Goal: Task Accomplishment & Management: Complete application form

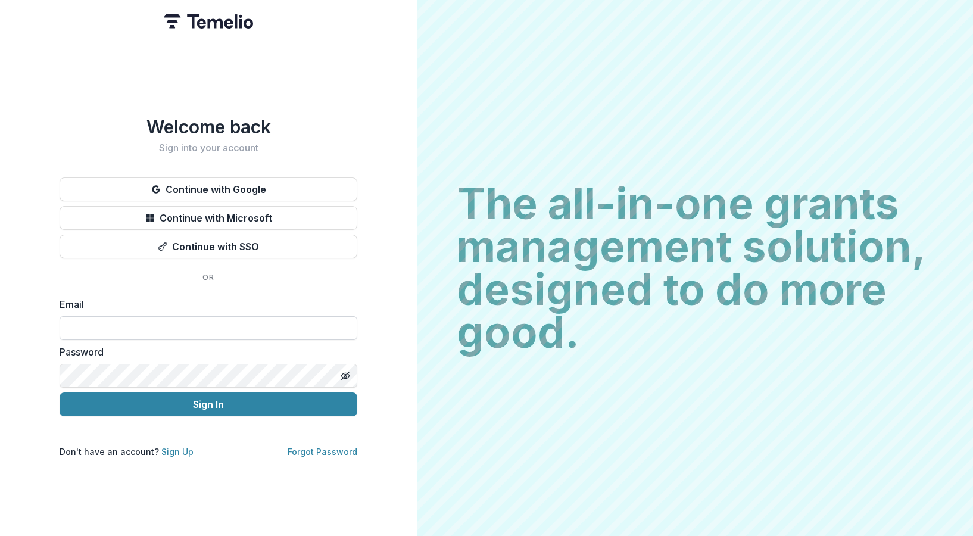
click at [106, 318] on input at bounding box center [209, 328] width 298 height 24
type input "**********"
drag, startPoint x: 199, startPoint y: 315, endPoint x: 22, endPoint y: 310, distance: 177.5
click at [22, 310] on div "**********" at bounding box center [208, 268] width 417 height 536
click at [208, 329] on input at bounding box center [209, 328] width 298 height 24
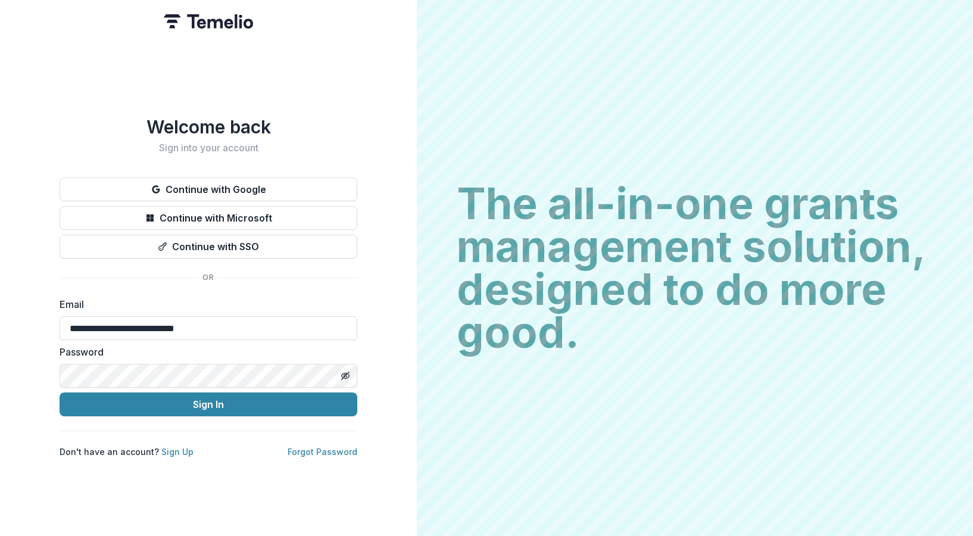
type input "**********"
click at [191, 407] on button "Sign In" at bounding box center [209, 404] width 298 height 24
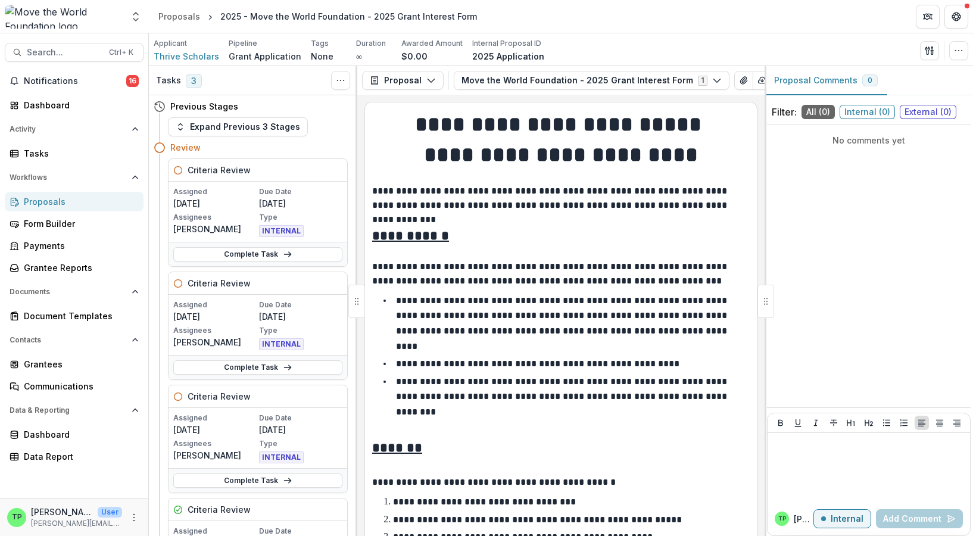
click at [698, 207] on p "**********" at bounding box center [559, 198] width 374 height 29
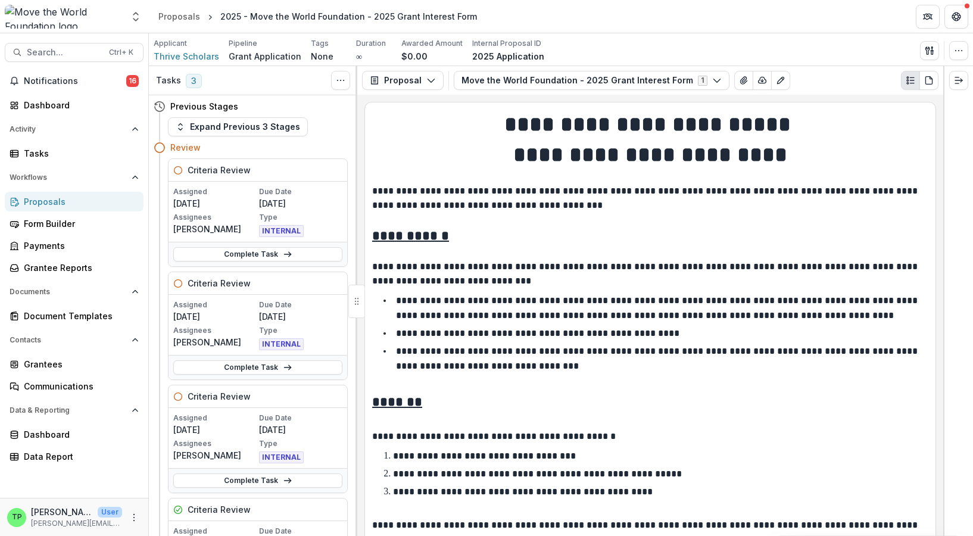
click at [64, 207] on div "Proposals" at bounding box center [79, 201] width 110 height 13
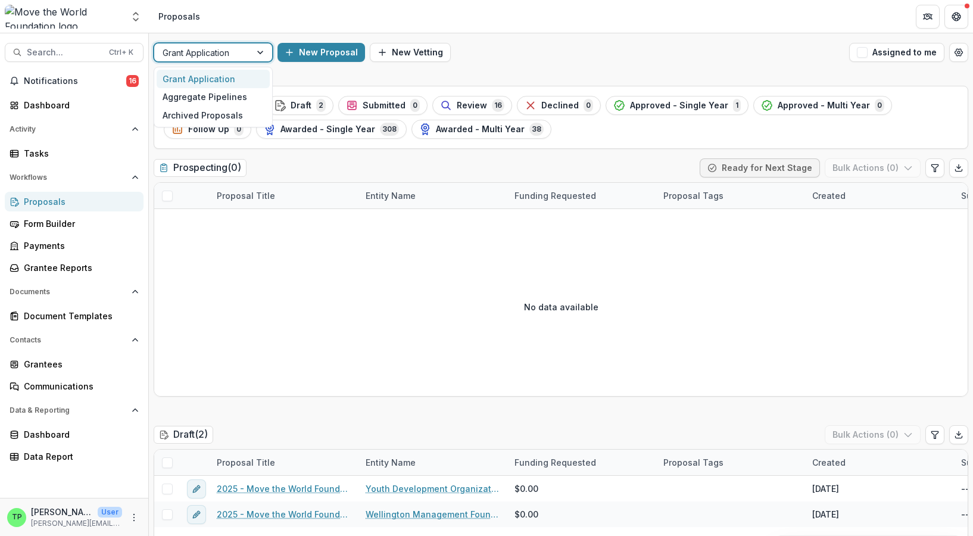
click at [226, 49] on div at bounding box center [203, 52] width 80 height 15
click at [313, 51] on button "New Proposal" at bounding box center [321, 52] width 88 height 19
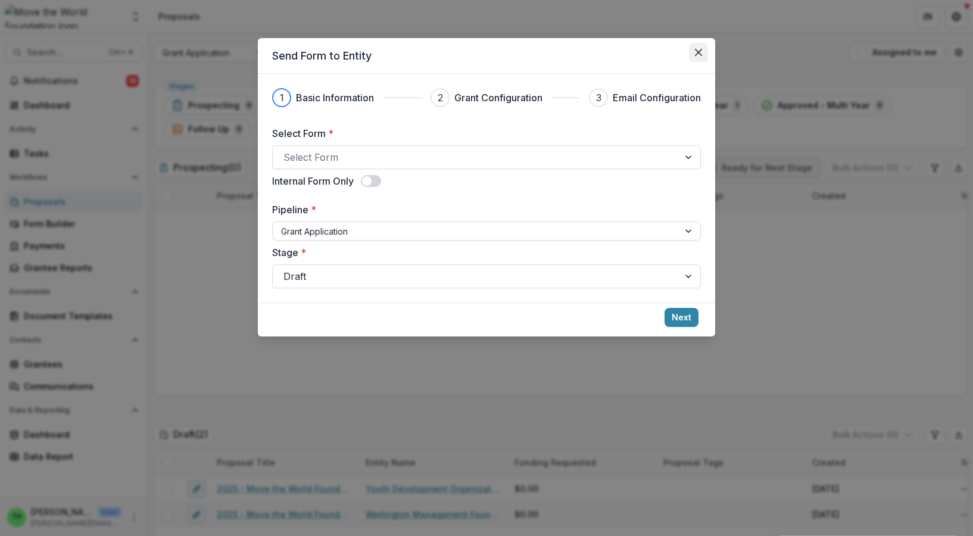
click at [701, 50] on icon "Close" at bounding box center [698, 52] width 7 height 7
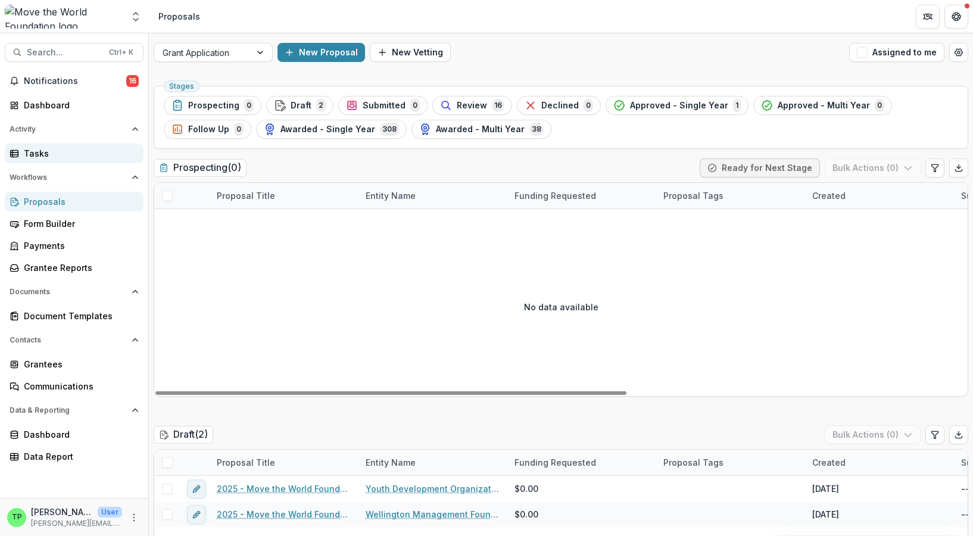
click at [38, 153] on div "Tasks" at bounding box center [79, 153] width 110 height 13
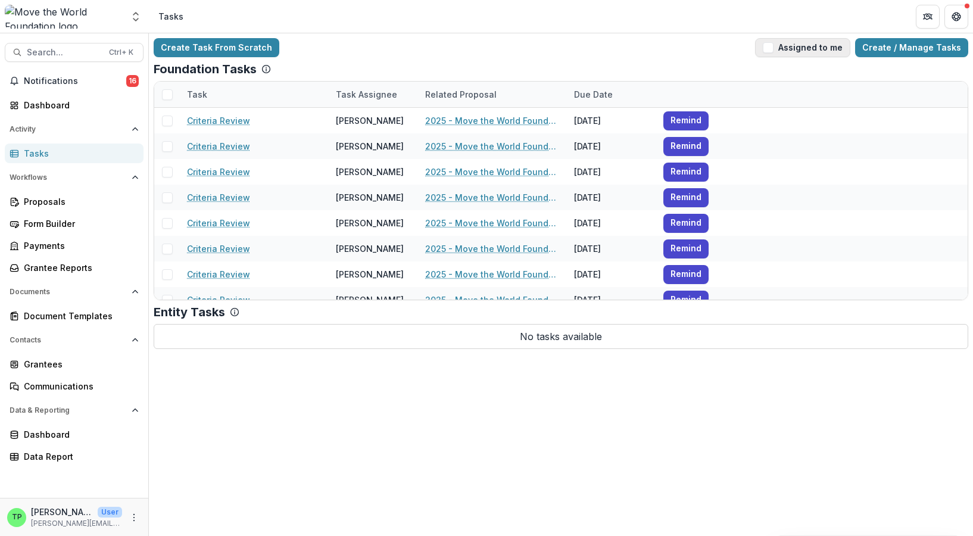
click at [773, 47] on span "button" at bounding box center [768, 47] width 11 height 11
click at [52, 196] on div "Proposals" at bounding box center [79, 201] width 110 height 13
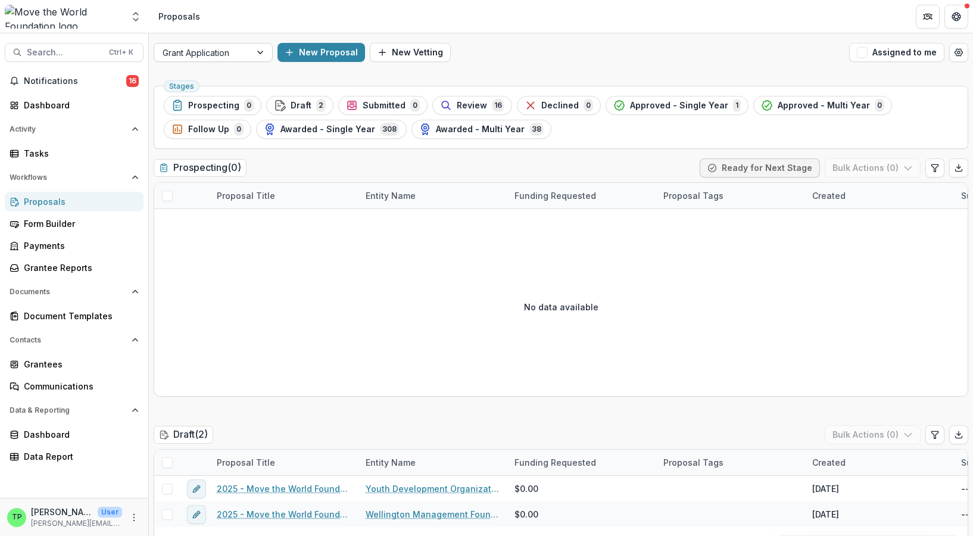
click at [263, 51] on div at bounding box center [261, 52] width 21 height 18
click at [258, 48] on div at bounding box center [261, 52] width 21 height 18
click at [316, 105] on span "2" at bounding box center [321, 105] width 10 height 13
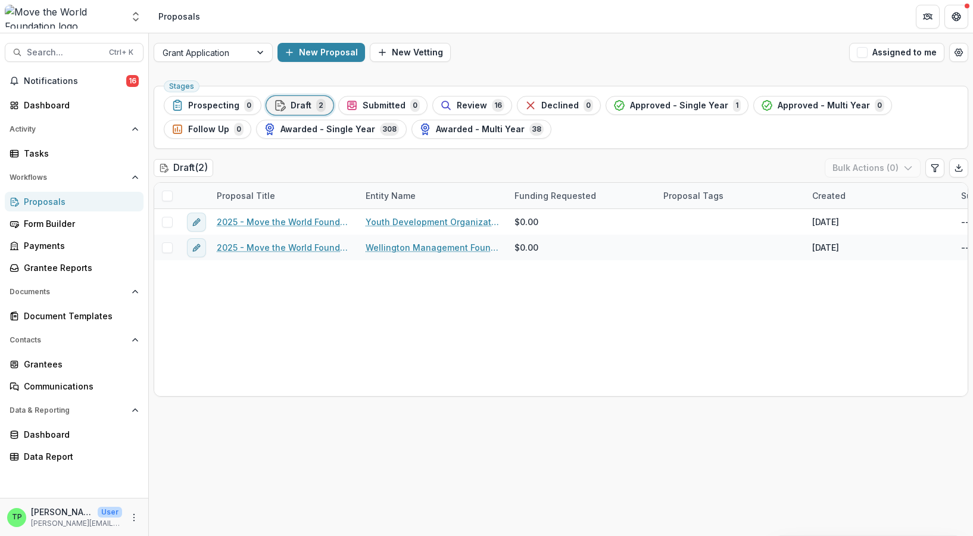
click at [323, 97] on button "Draft 2" at bounding box center [299, 105] width 67 height 19
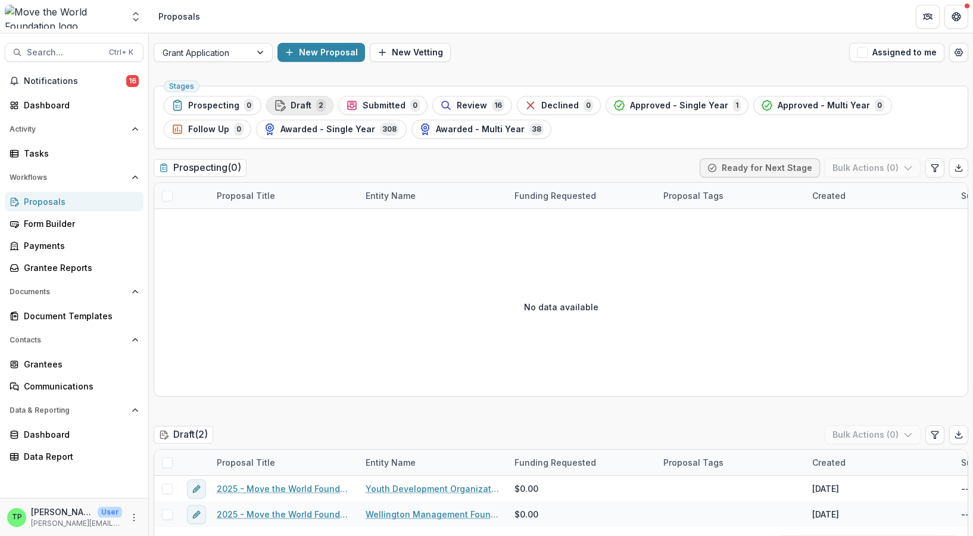
click at [317, 105] on span "2" at bounding box center [321, 105] width 10 height 13
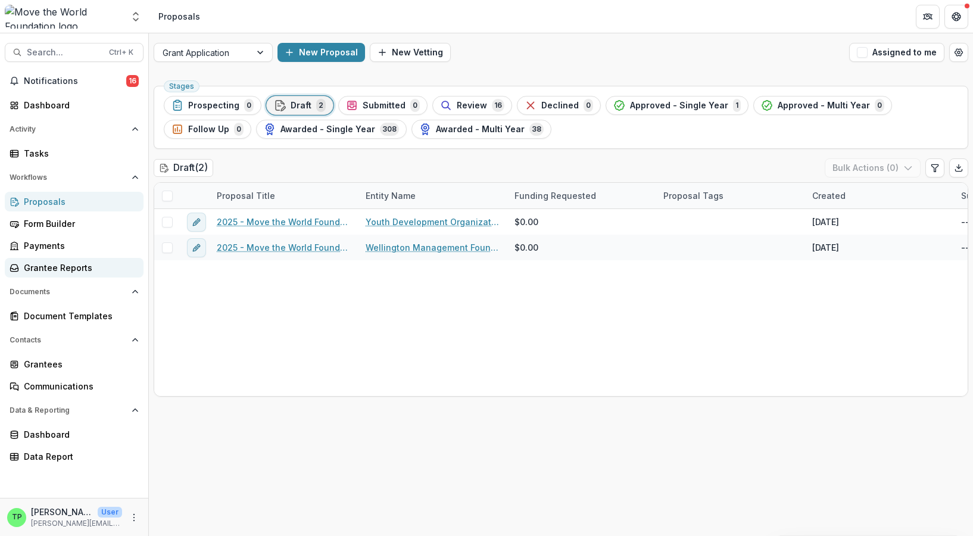
click at [65, 270] on div "Grantee Reports" at bounding box center [79, 267] width 110 height 13
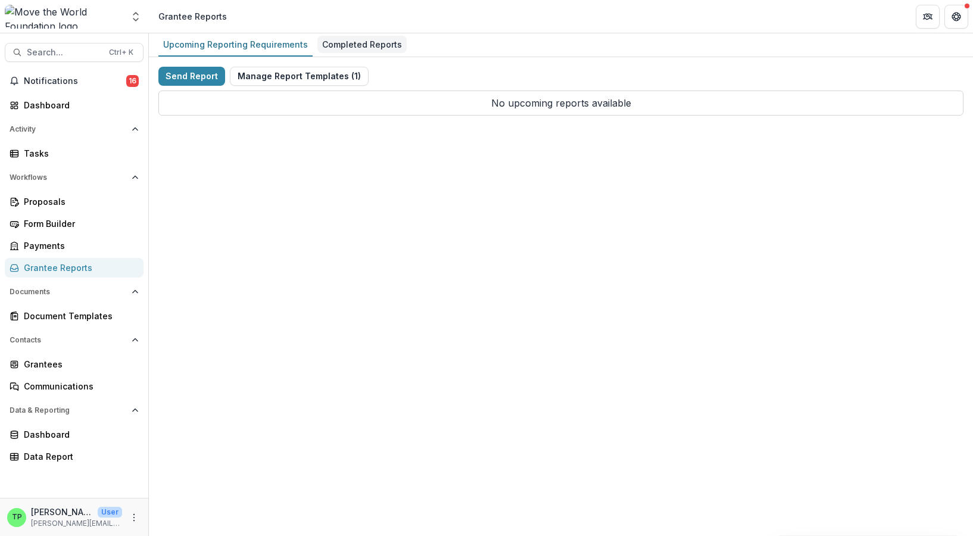
click at [352, 48] on div "Completed Reports" at bounding box center [361, 44] width 89 height 17
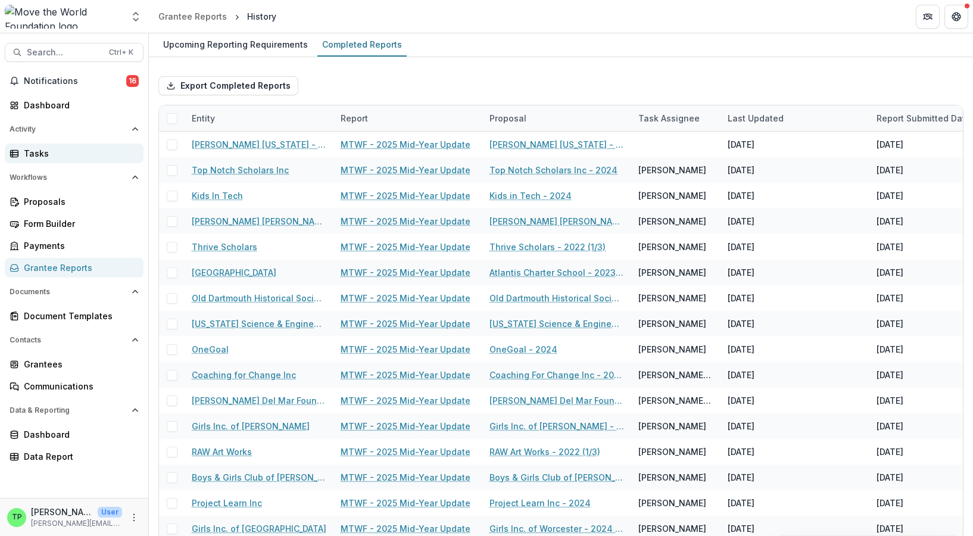
click at [52, 150] on div "Tasks" at bounding box center [79, 153] width 110 height 13
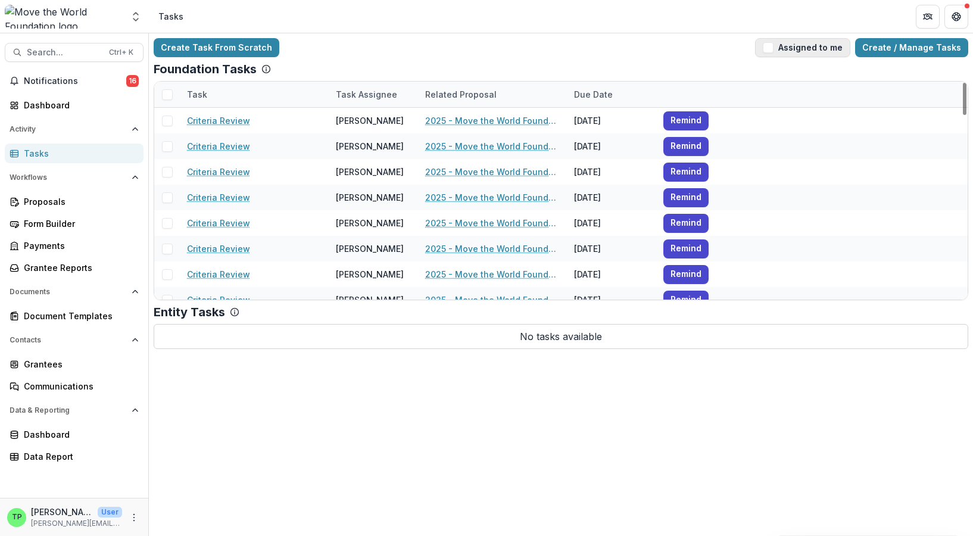
click at [814, 50] on button "Assigned to me" at bounding box center [802, 47] width 95 height 19
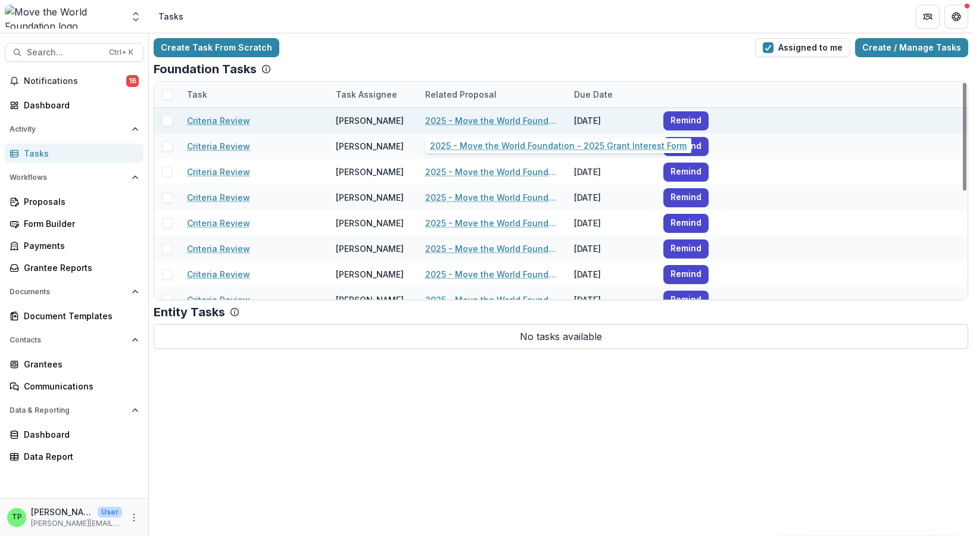
click at [502, 117] on link "2025 - Move the World Foundation - 2025 Grant Interest Form" at bounding box center [492, 120] width 135 height 13
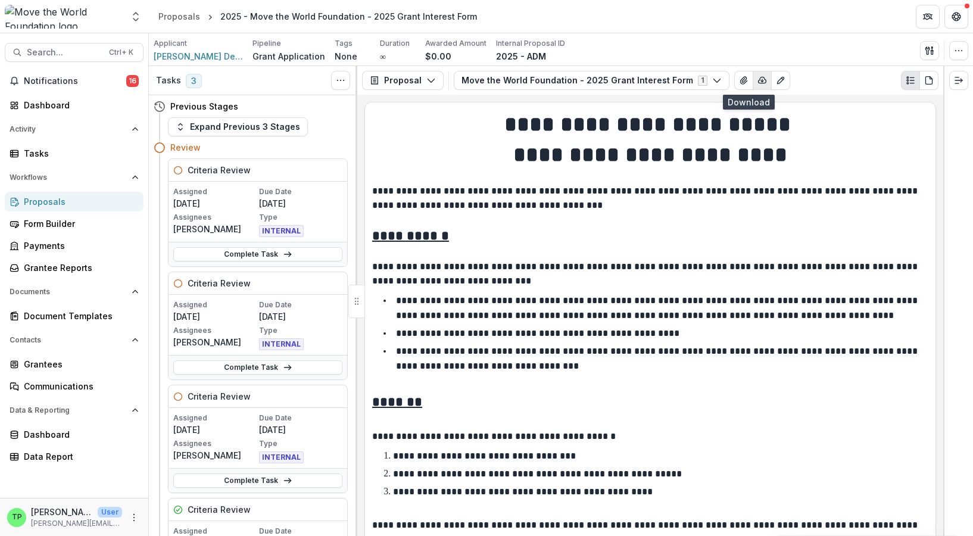
click at [757, 83] on icon "button" at bounding box center [762, 81] width 10 height 10
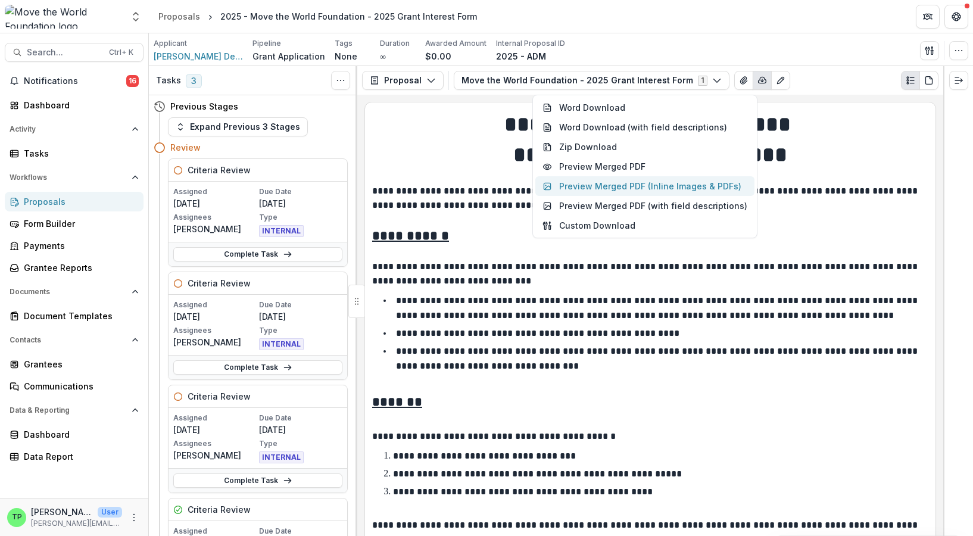
drag, startPoint x: 610, startPoint y: 107, endPoint x: 608, endPoint y: 185, distance: 78.0
click at [608, 185] on div "Word Download Word Download (with field descriptions) Zip Download Preview Merg…" at bounding box center [644, 166] width 225 height 143
click at [618, 168] on button "Preview Merged PDF" at bounding box center [644, 167] width 219 height 20
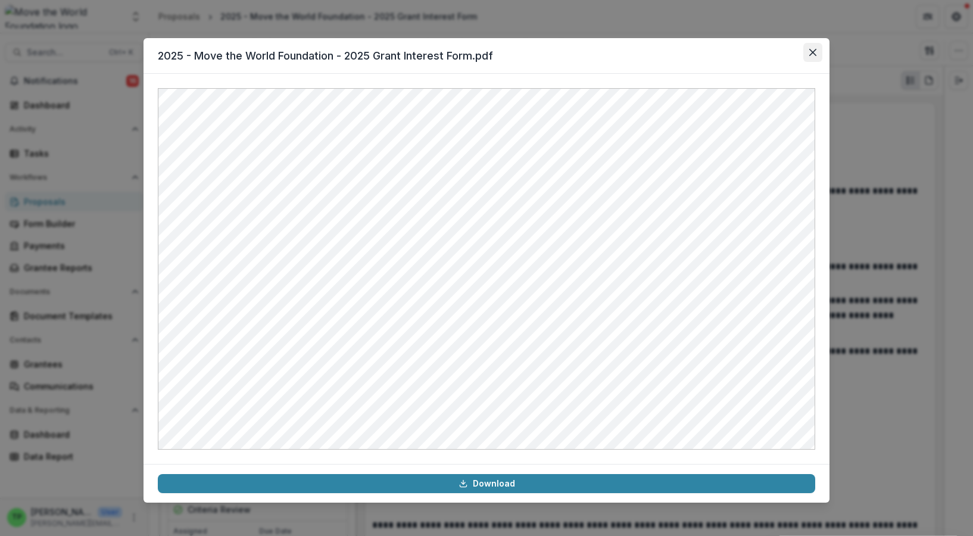
click at [809, 55] on icon "Close" at bounding box center [812, 52] width 7 height 7
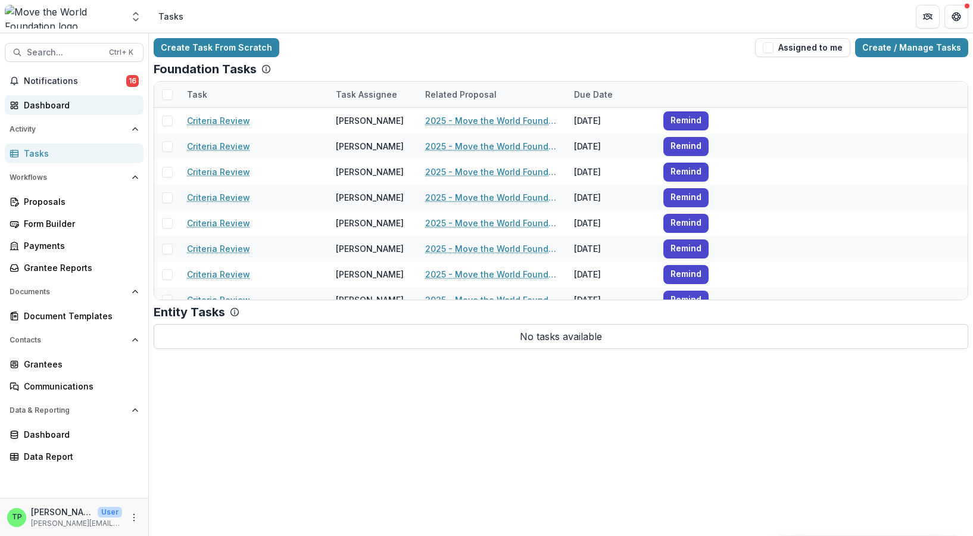
click at [59, 105] on div "Dashboard" at bounding box center [79, 105] width 110 height 13
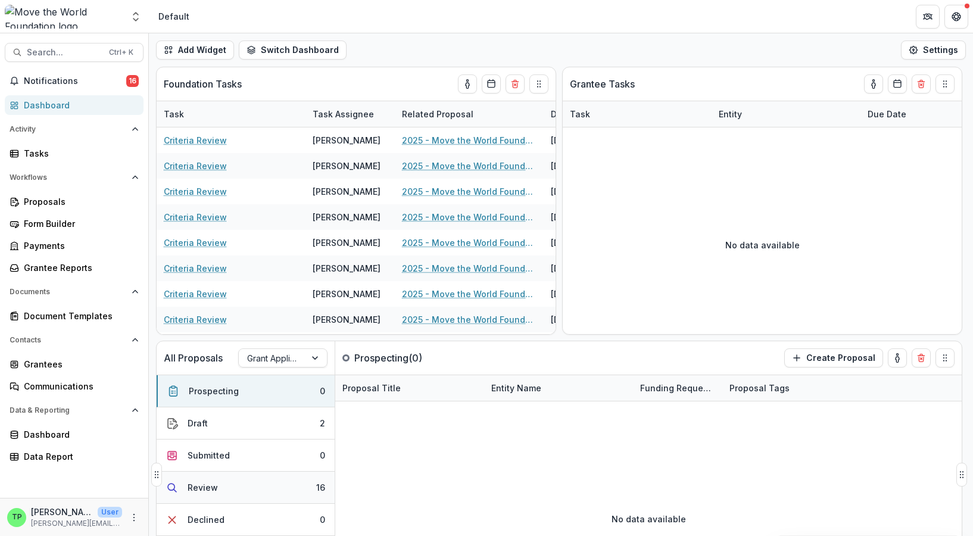
click at [211, 481] on div "Review" at bounding box center [203, 487] width 30 height 13
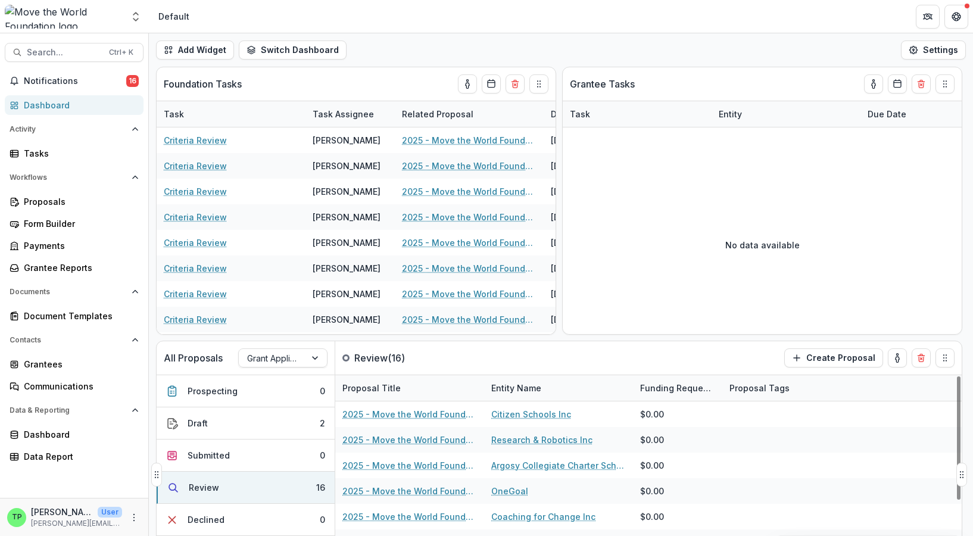
scroll to position [203, 0]
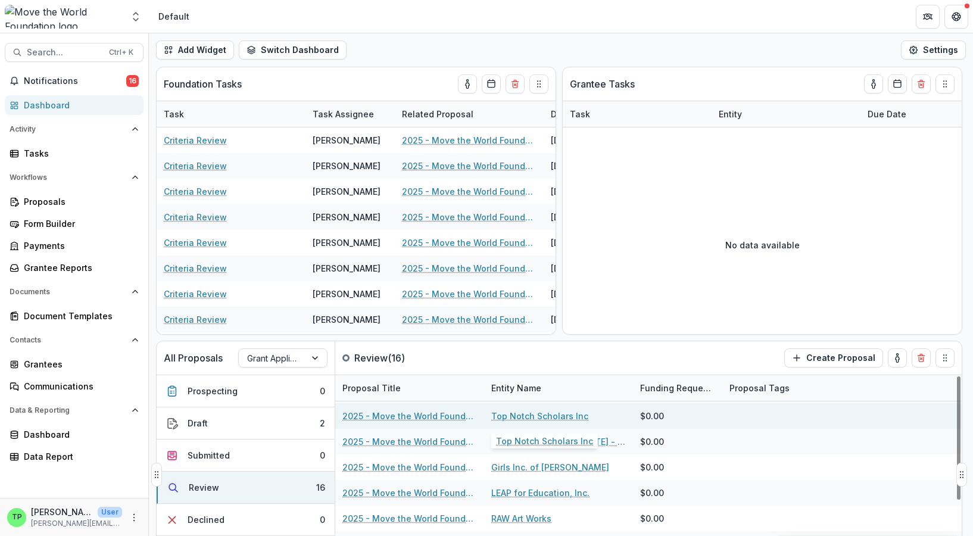
click at [552, 414] on link "Top Notch Scholars Inc" at bounding box center [539, 416] width 97 height 13
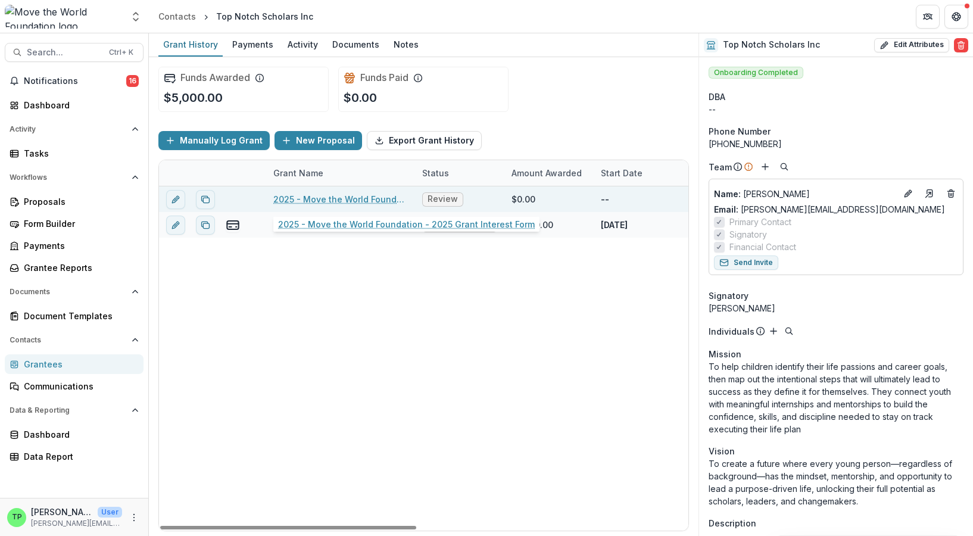
click at [365, 201] on link "2025 - Move the World Foundation - 2025 Grant Interest Form" at bounding box center [340, 199] width 135 height 13
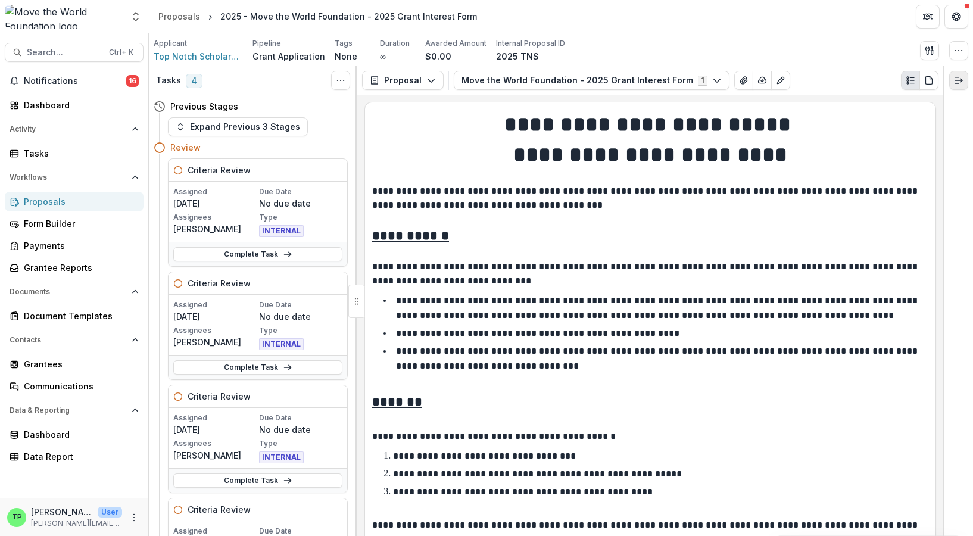
drag, startPoint x: 961, startPoint y: 79, endPoint x: 963, endPoint y: 89, distance: 9.7
click at [963, 89] on button "Expand right" at bounding box center [958, 80] width 19 height 19
click at [954, 55] on button "button" at bounding box center [958, 50] width 19 height 19
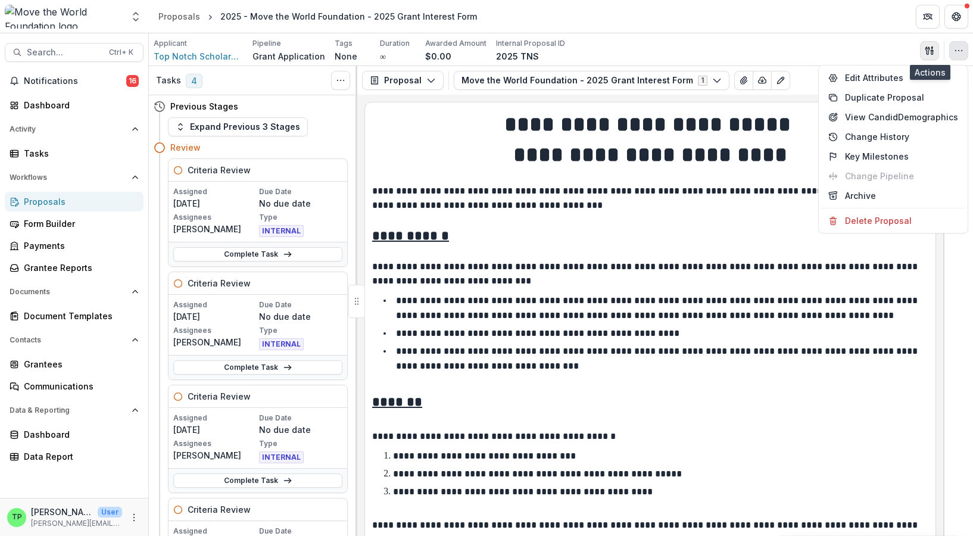
click at [927, 55] on icon "button" at bounding box center [929, 51] width 10 height 10
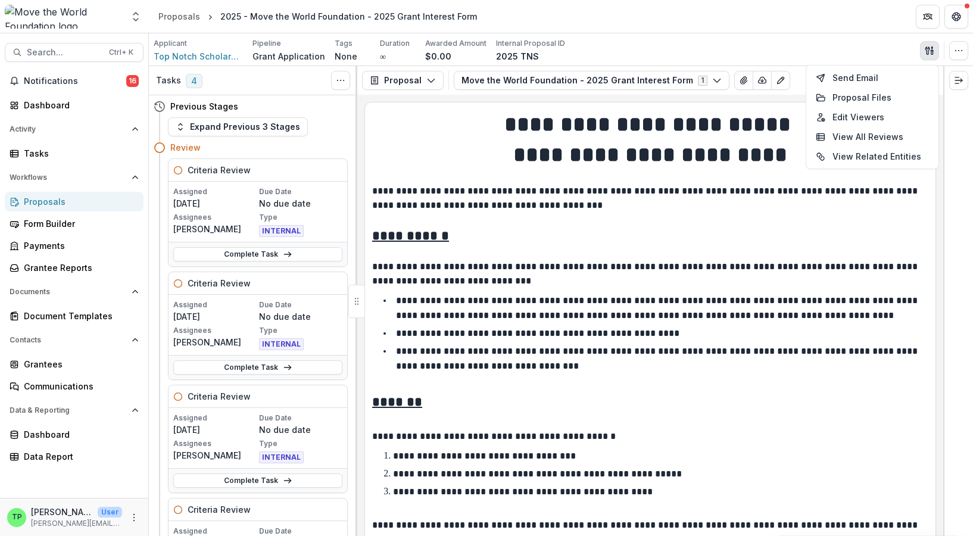
click at [857, 51] on div "Applicant Top Notch Scholars Inc Pipeline Grant Application Tags None All tags …" at bounding box center [561, 50] width 814 height 24
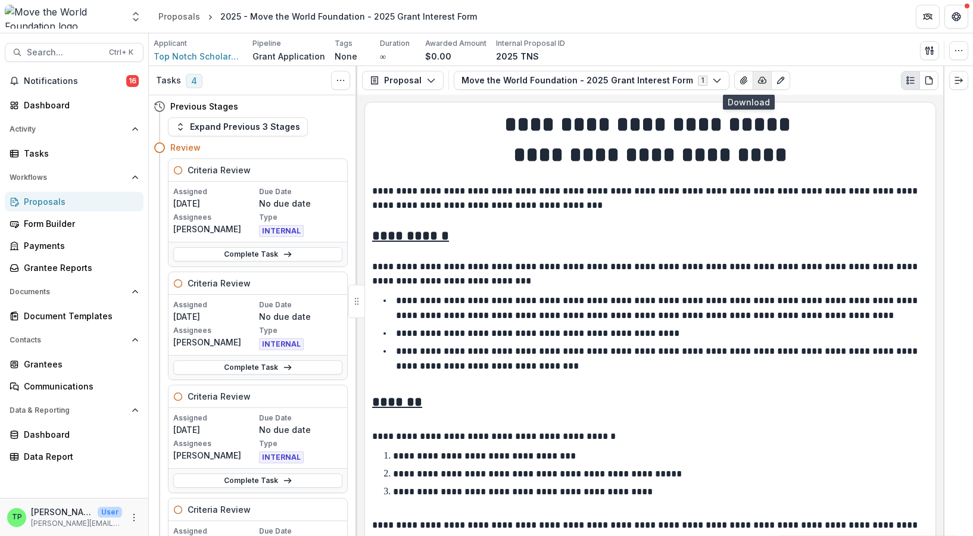
click at [757, 81] on icon "button" at bounding box center [762, 81] width 10 height 10
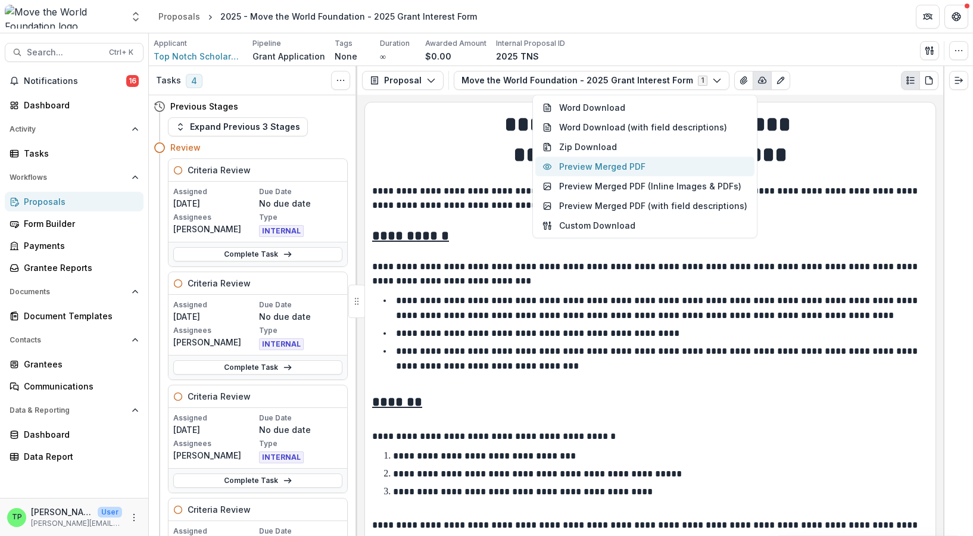
click at [620, 163] on button "Preview Merged PDF" at bounding box center [644, 167] width 219 height 20
